Goal: Navigation & Orientation: Find specific page/section

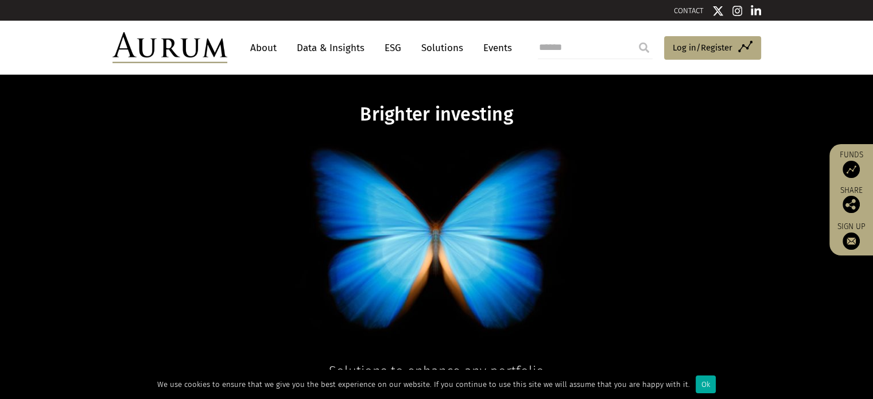
click at [269, 44] on link "About" at bounding box center [263, 47] width 38 height 21
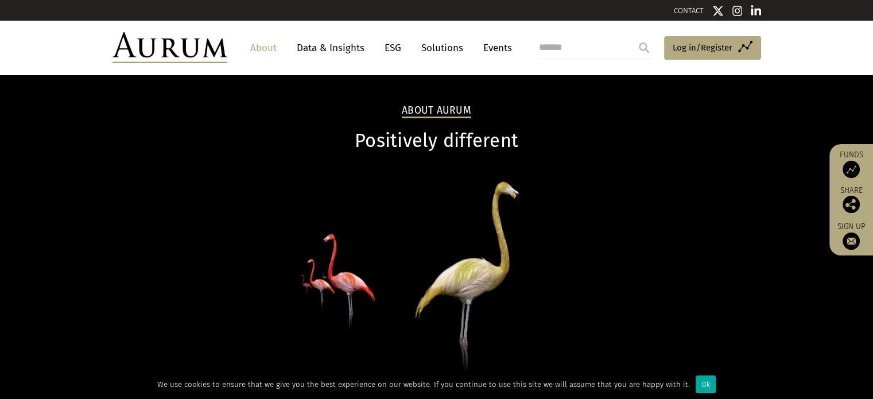
click at [494, 49] on link "Events" at bounding box center [494, 47] width 34 height 21
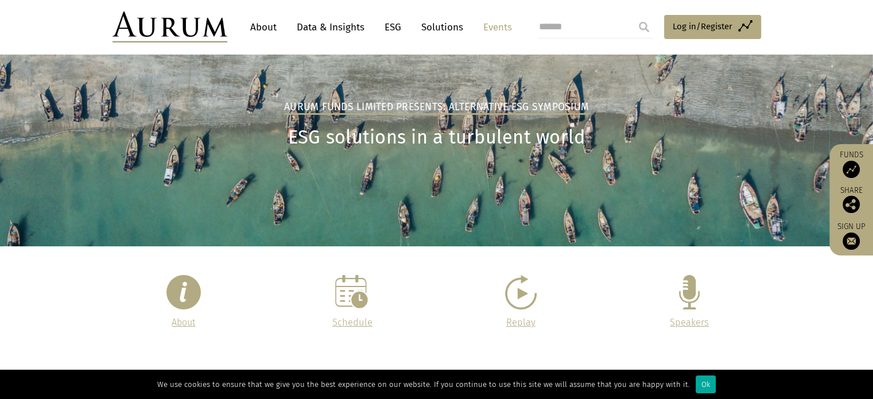
scroll to position [33, 0]
